Goal: Information Seeking & Learning: Understand process/instructions

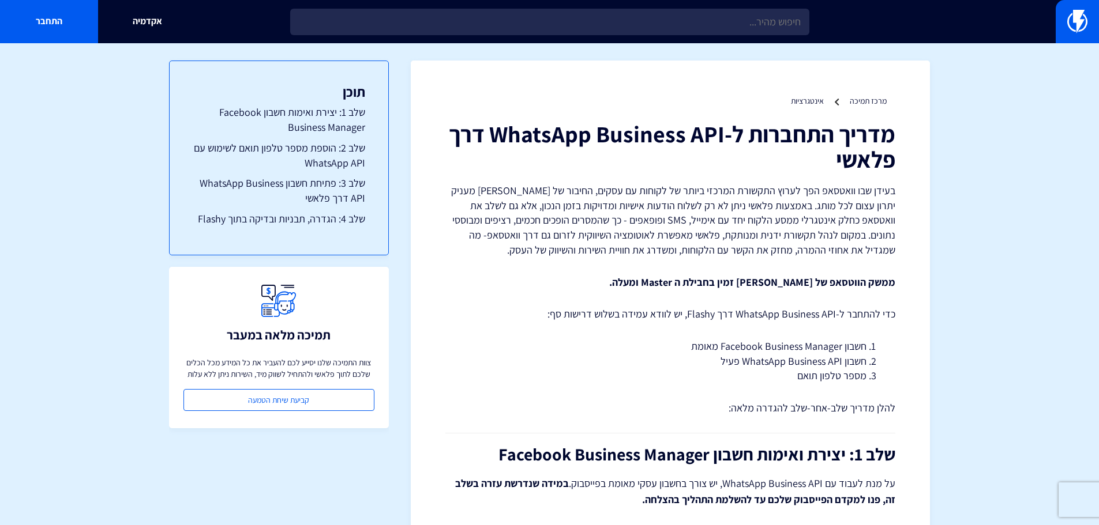
click at [889, 243] on p "בעידן שבו וואטסאפ הפך לערוץ התקשורת המרכזי ביותר של לקוחות עם עסקים, החיבור של …" at bounding box center [670, 220] width 450 height 74
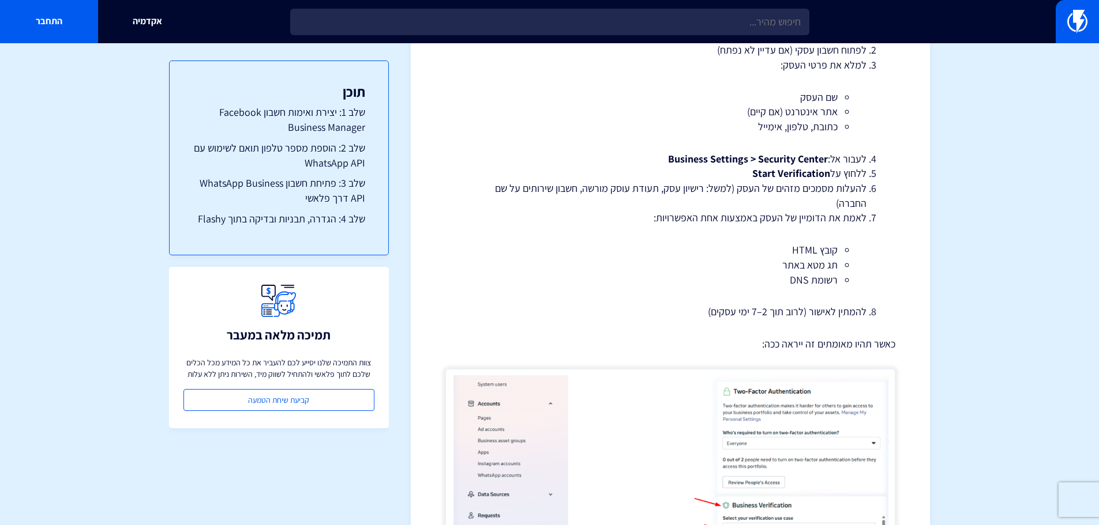
scroll to position [377, 0]
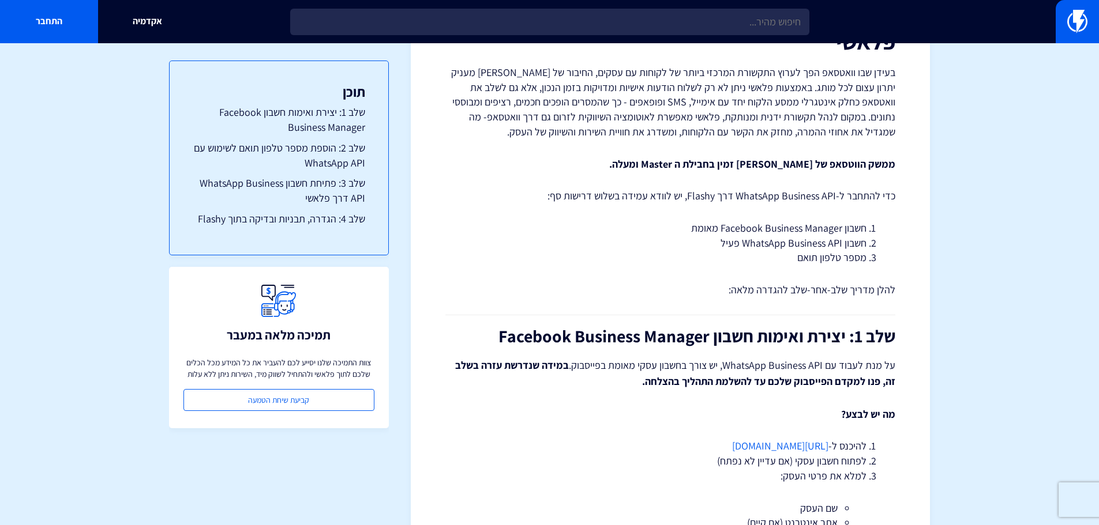
scroll to position [0, 0]
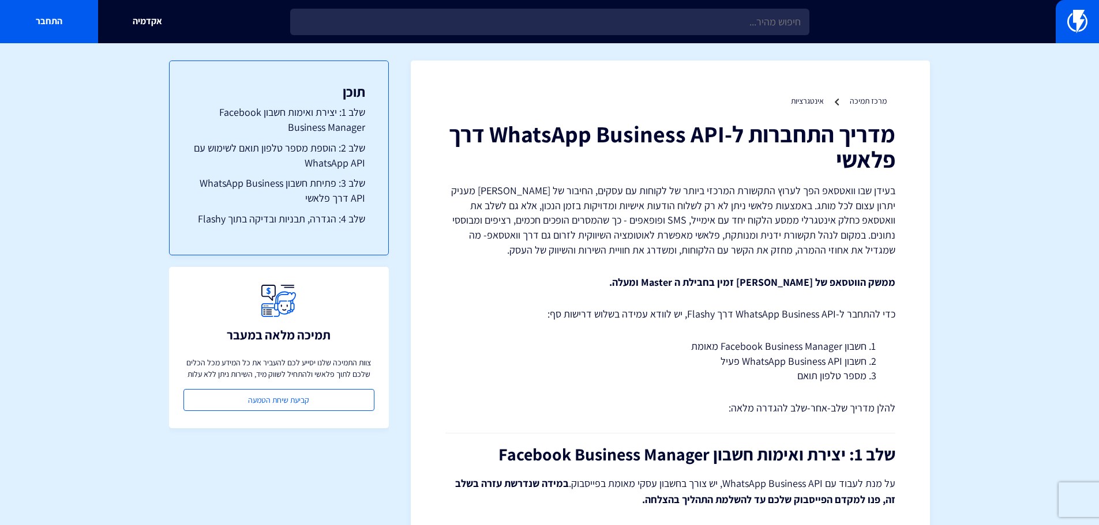
click at [847, 239] on p "בעידן שבו וואטסאפ הפך לערוץ התקשורת המרכזי ביותר של לקוחות עם עסקים, החיבור של …" at bounding box center [670, 220] width 450 height 74
click at [668, 276] on strong "ממשק הווטסאפ של [PERSON_NAME] זמין בחבילת ה Master ומעלה." at bounding box center [752, 282] width 286 height 13
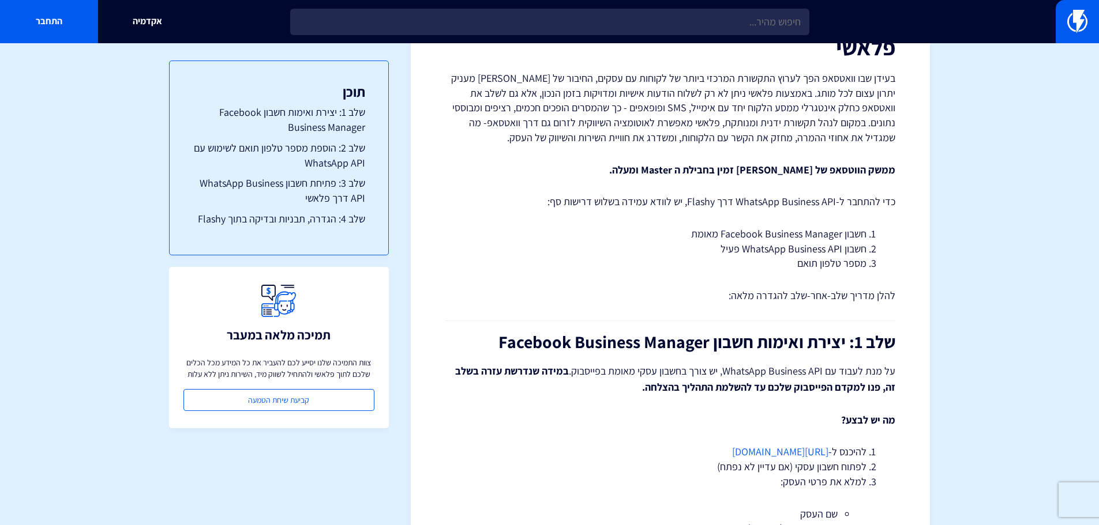
scroll to position [115, 0]
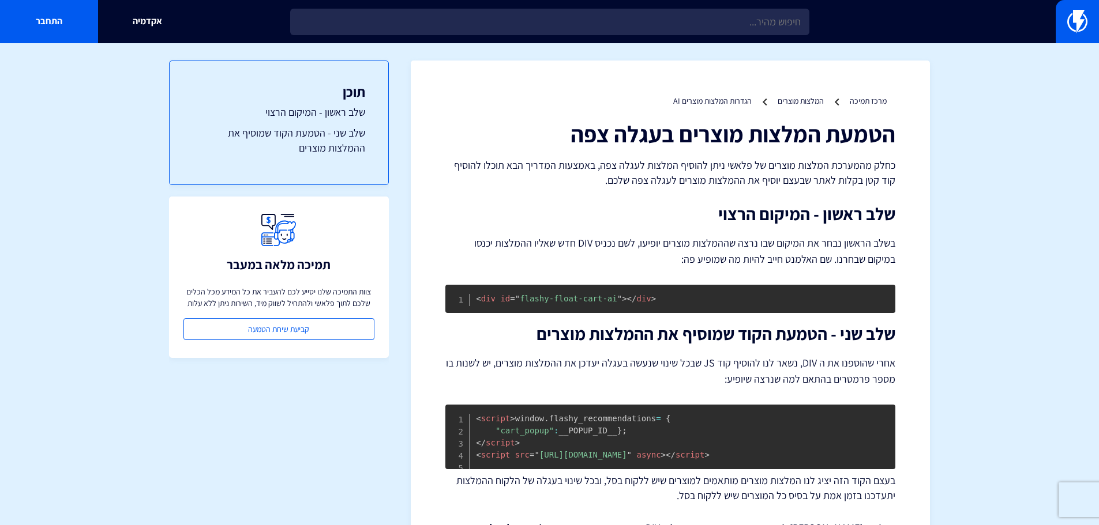
click at [799, 246] on p "בשלב הראשון נבחר את המיקום שבו נרצה שההמלצות מוצרים יופיעו, לשם נכניס DIV חדש ש…" at bounding box center [670, 251] width 450 height 32
